Goal: Check status: Check status

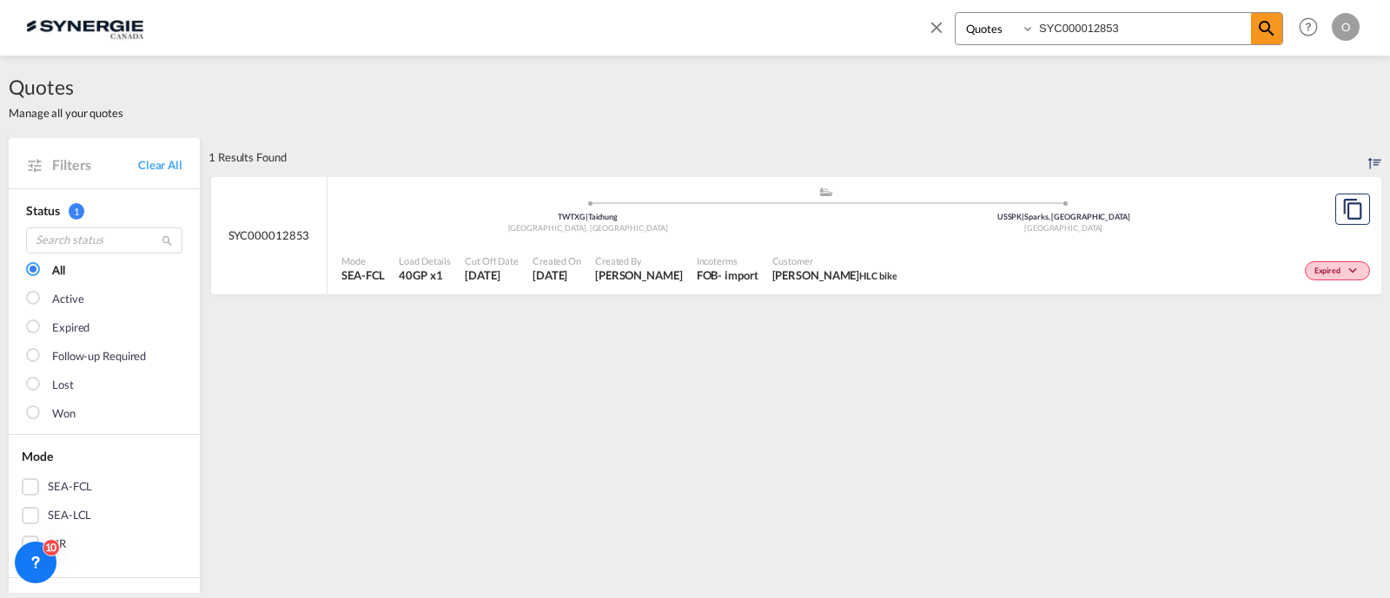
select select "Quotes"
click at [1048, 35] on input "SYC000012853" at bounding box center [1143, 28] width 216 height 30
paste input "3829"
type input "SYC000013829"
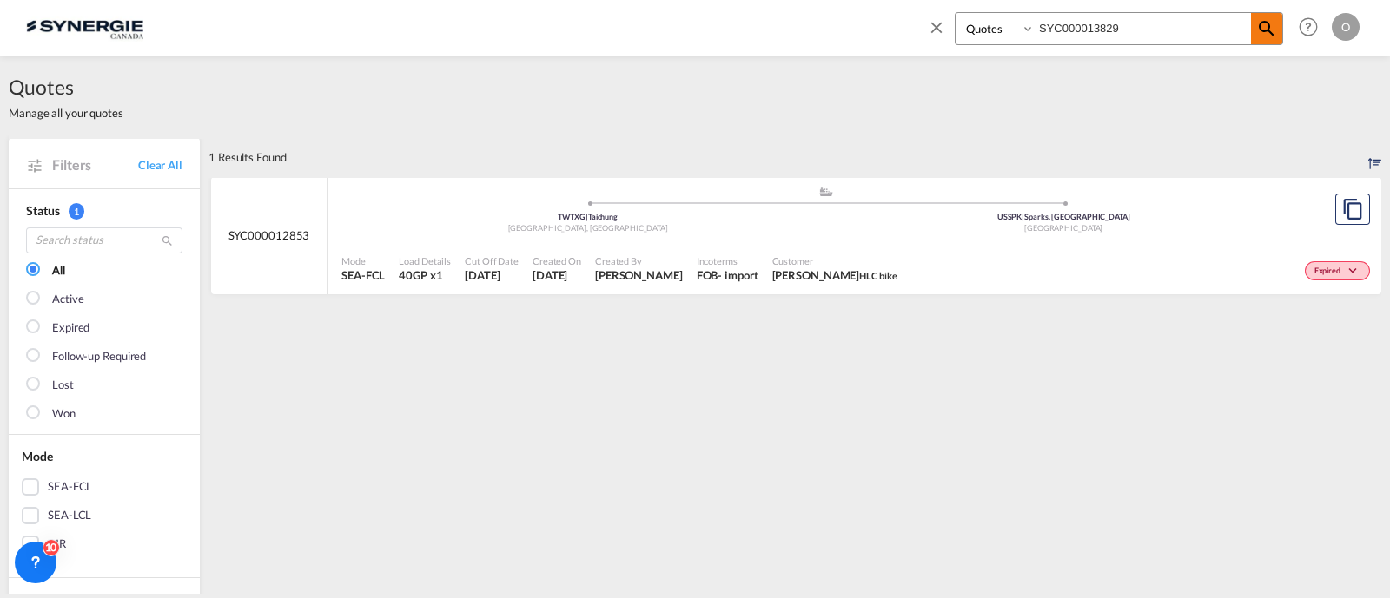
click at [1276, 28] on md-icon "icon-magnify" at bounding box center [1266, 28] width 21 height 21
click at [723, 274] on div "EXW" at bounding box center [710, 276] width 26 height 16
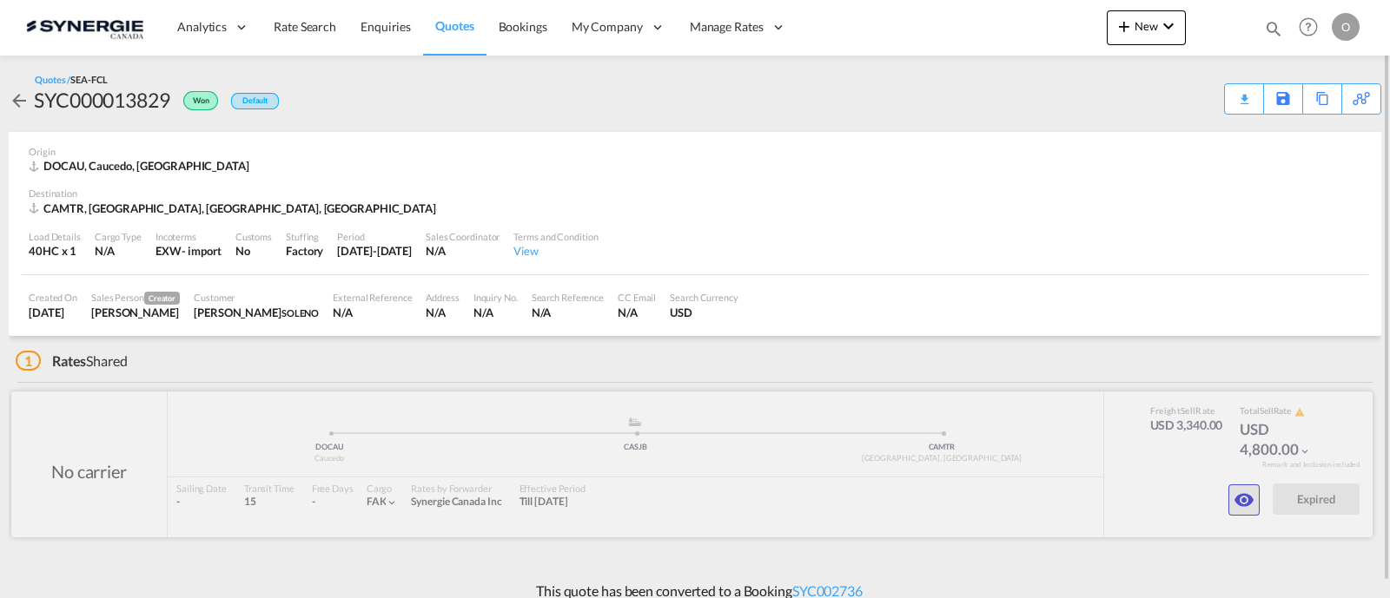
click at [1234, 496] on md-icon "icon-eye" at bounding box center [1243, 500] width 21 height 21
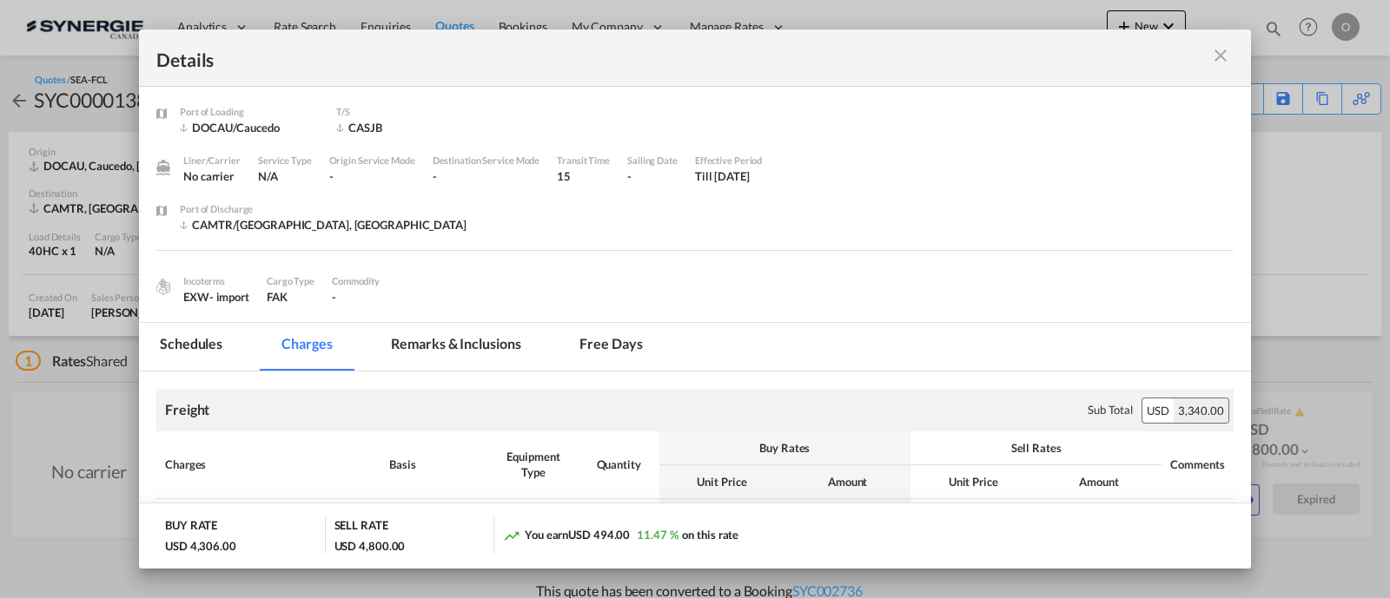
click at [413, 348] on md-tab-item "Remarks & Inclusions" at bounding box center [455, 347] width 171 height 48
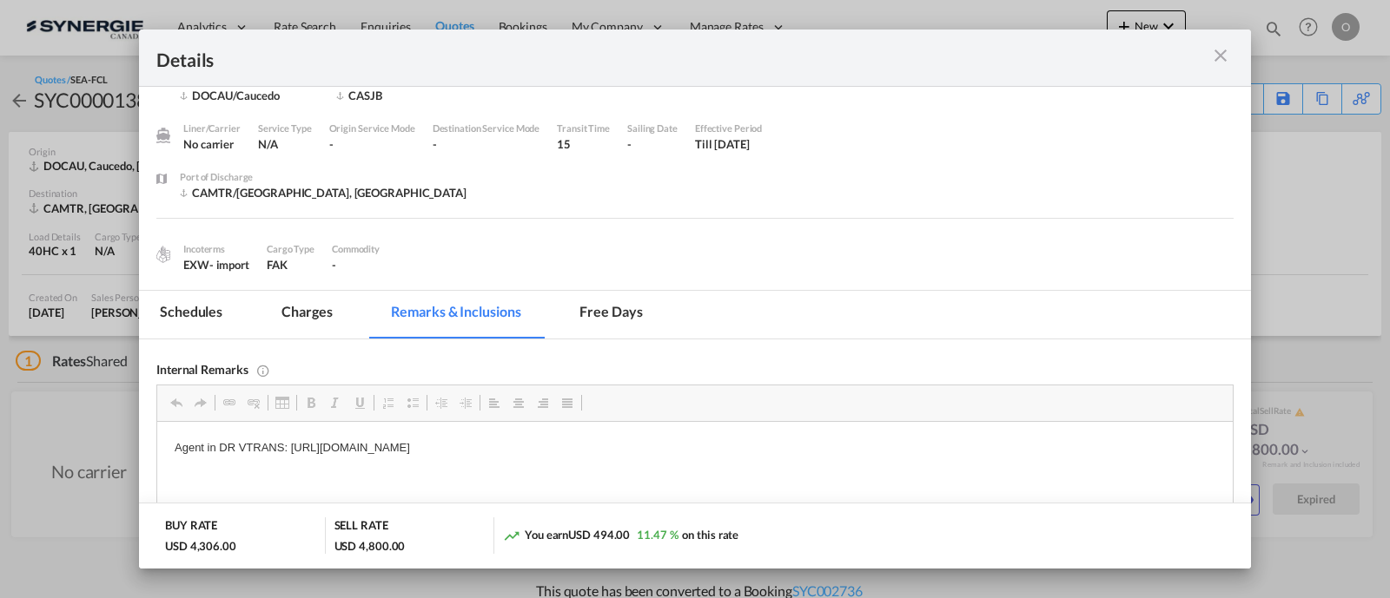
scroll to position [22, 0]
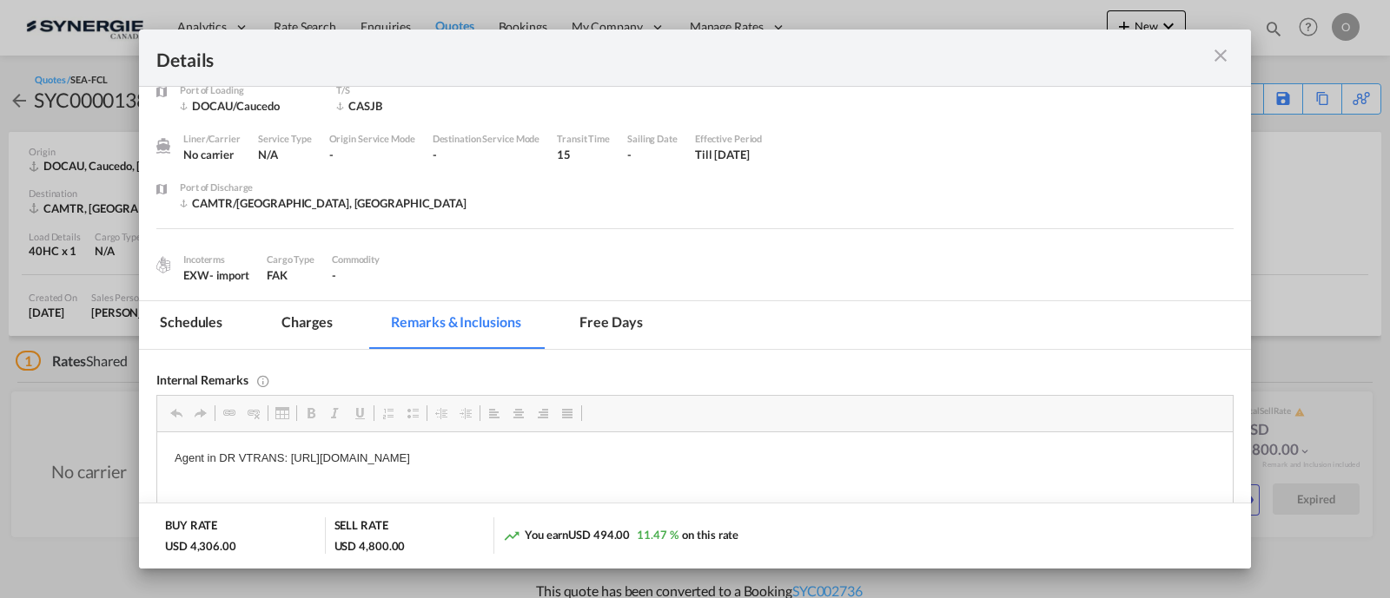
drag, startPoint x: 1212, startPoint y: 63, endPoint x: 1120, endPoint y: 117, distance: 106.4
click at [1212, 62] on md-icon "icon-close m-3 fg-AAA8AD cursor" at bounding box center [1220, 55] width 21 height 21
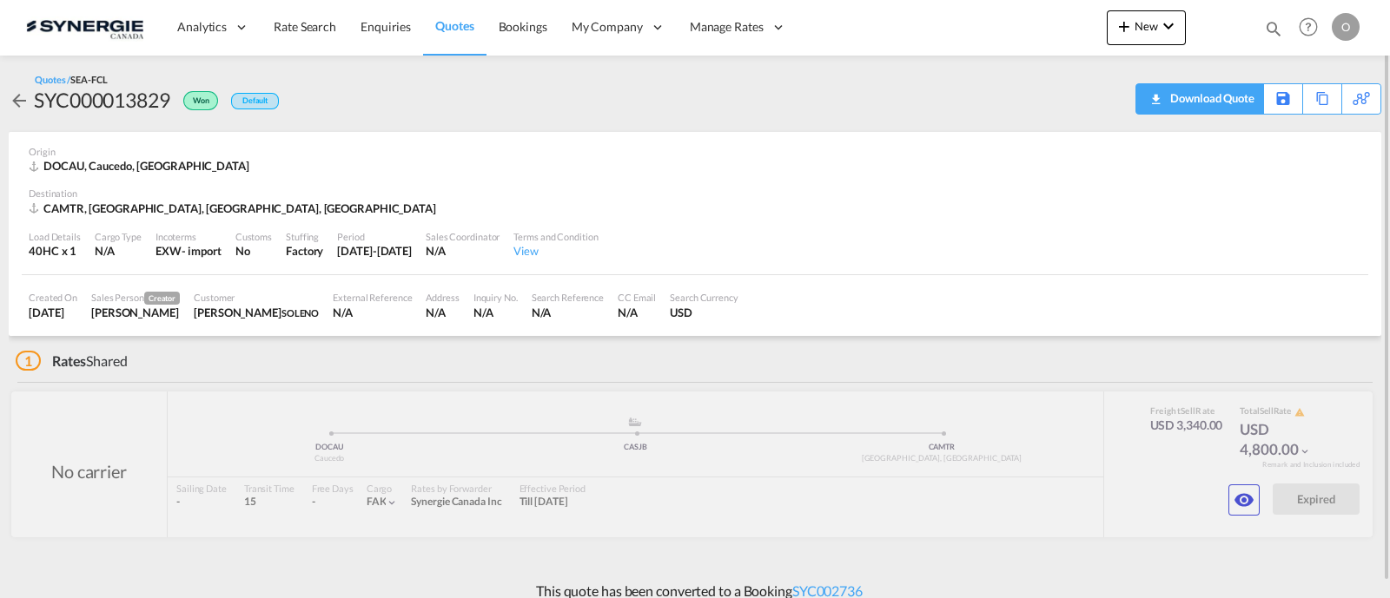
click at [1242, 108] on div "Download Quote" at bounding box center [1210, 98] width 89 height 28
